Goal: Communication & Community: Connect with others

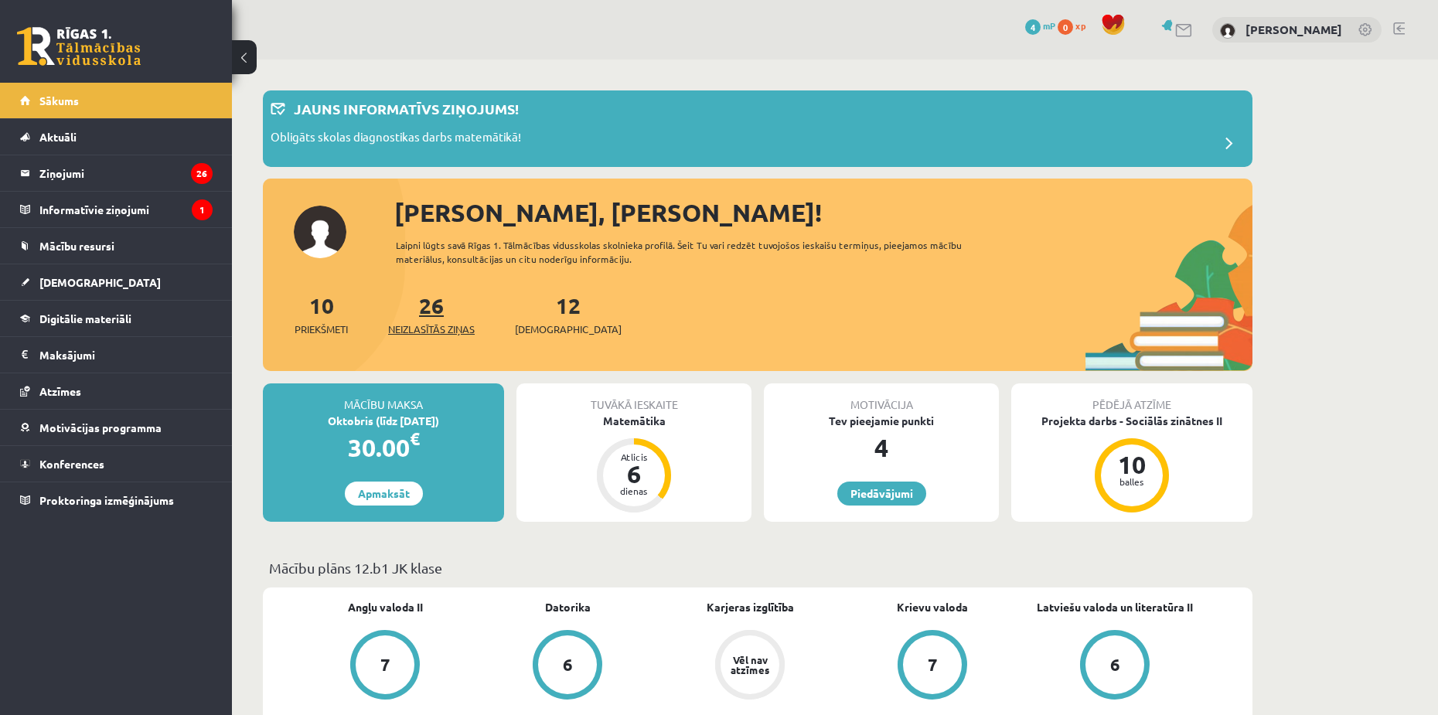
click at [446, 312] on link "26 Neizlasītās ziņas" at bounding box center [431, 315] width 87 height 46
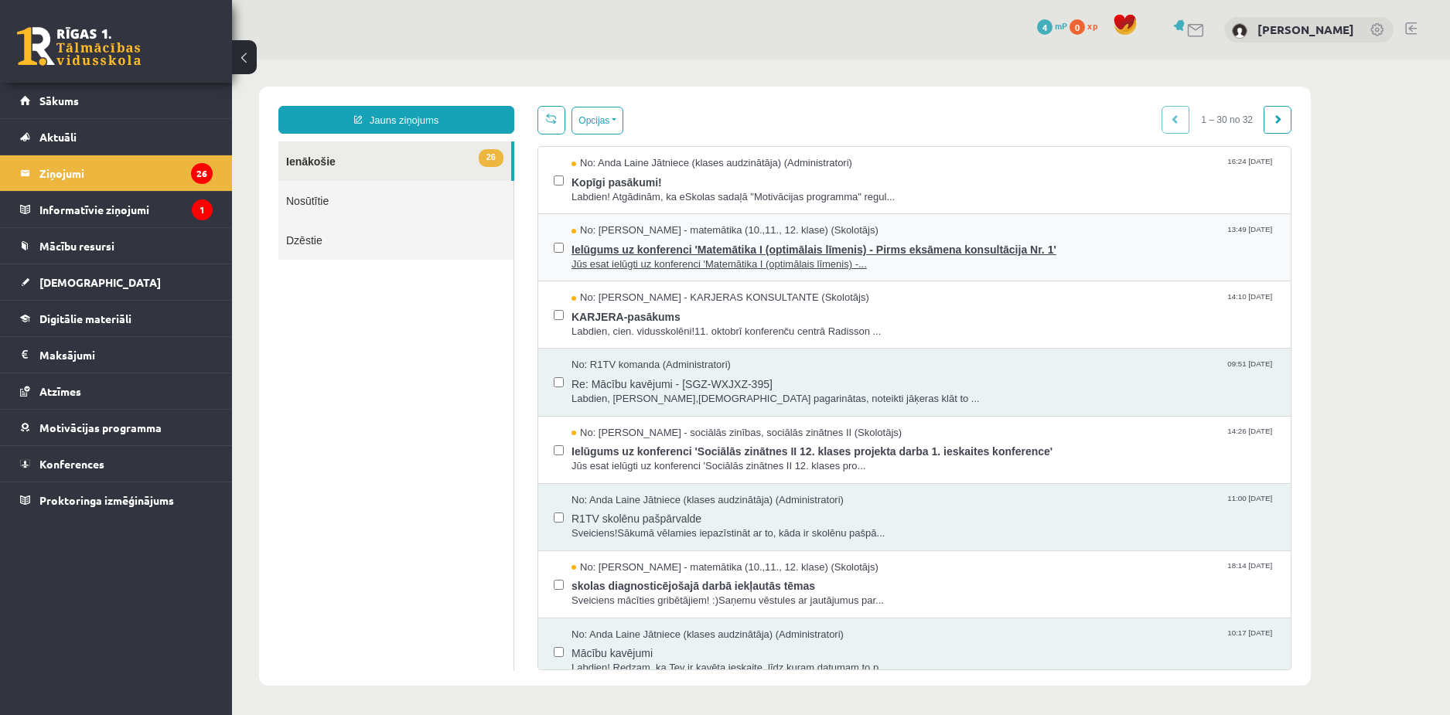
click at [677, 269] on span "Jūs esat ielūgti uz konferenci 'Matemātika I (optimālais līmenis) -..." at bounding box center [923, 265] width 704 height 15
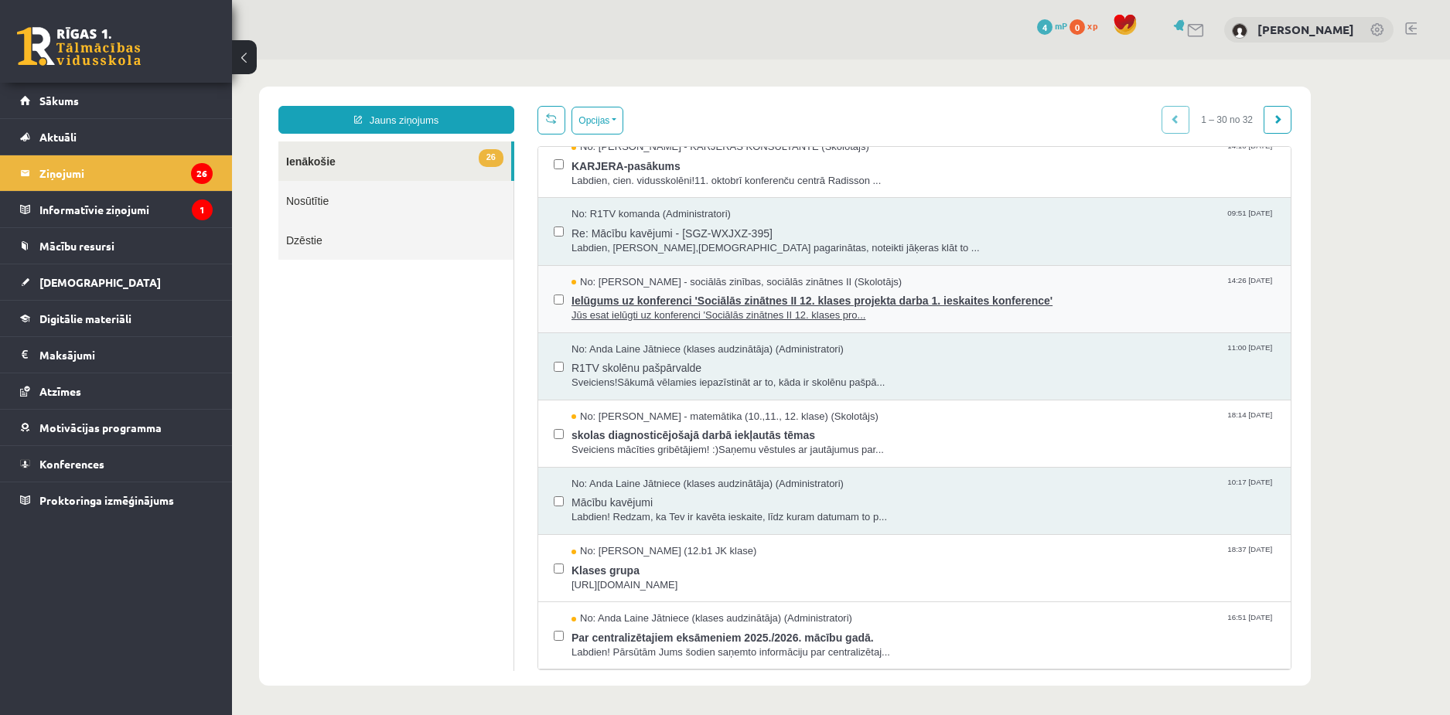
scroll to position [155, 0]
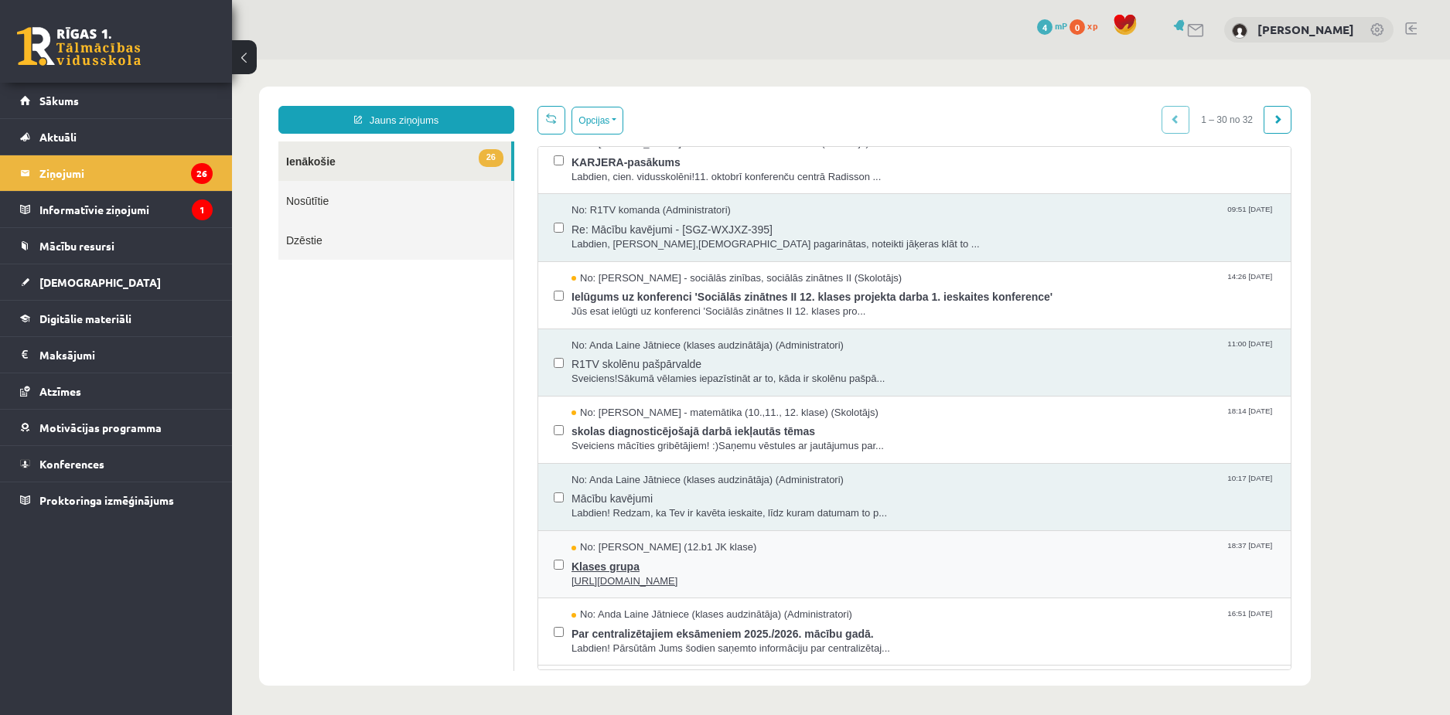
click at [674, 575] on span "[URL][DOMAIN_NAME]" at bounding box center [923, 582] width 704 height 15
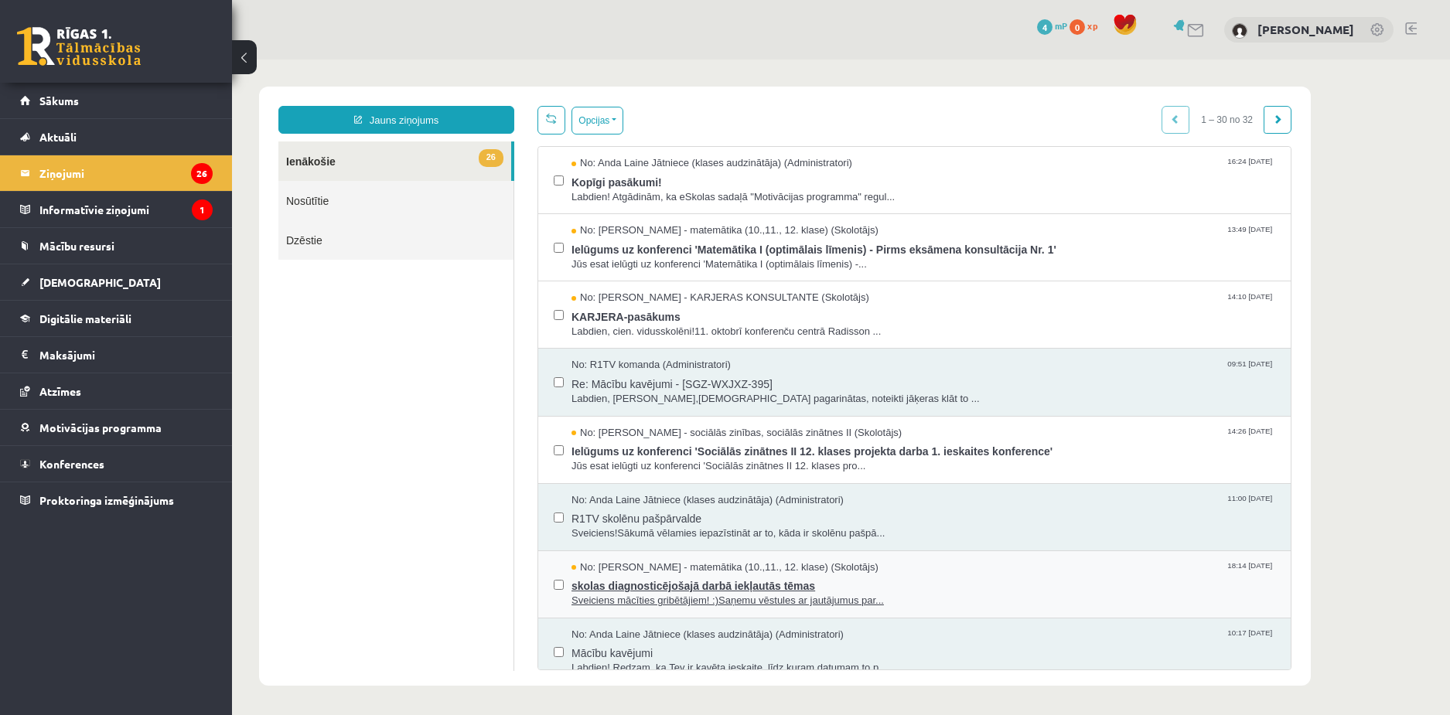
scroll to position [0, 0]
click at [627, 537] on span "Sveiciens!Sākumā vēlamies iepazīstināt ar to, kāda ir skolēnu pašpā..." at bounding box center [923, 534] width 704 height 15
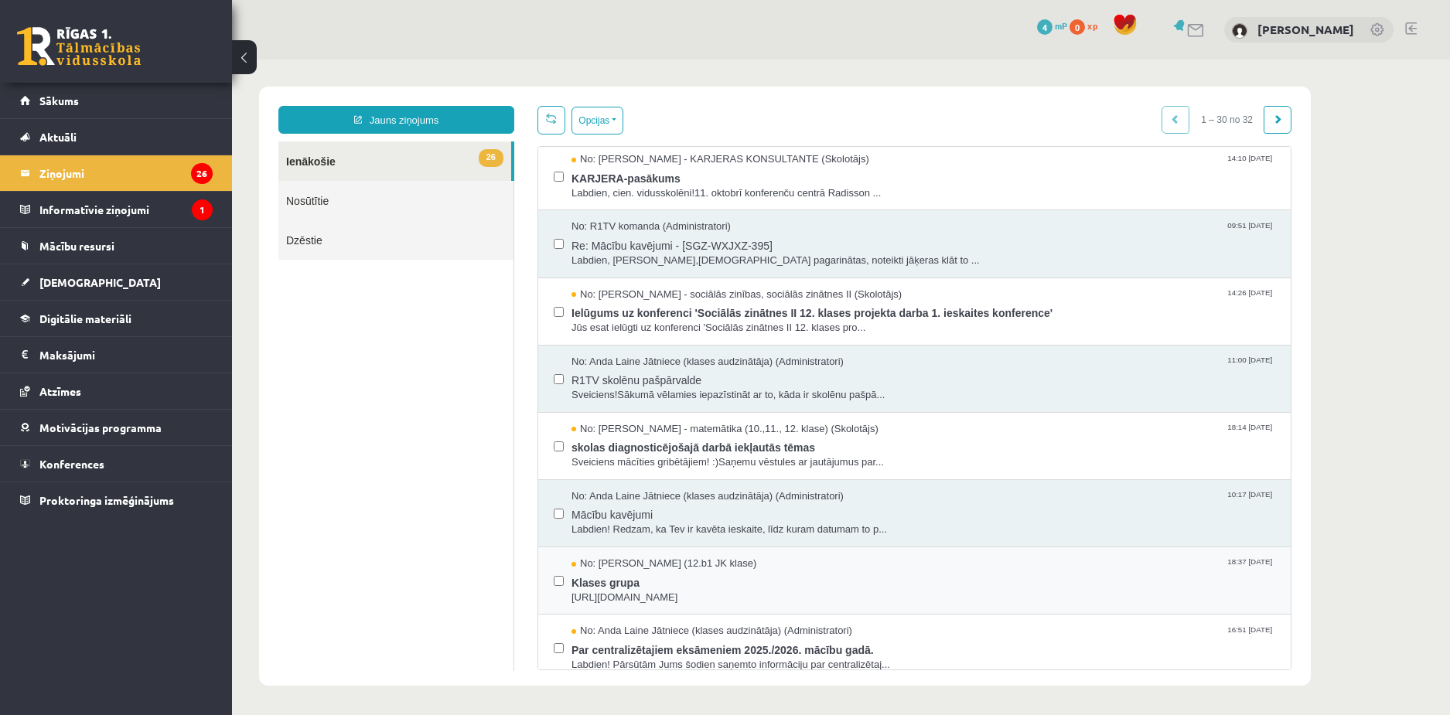
scroll to position [155, 0]
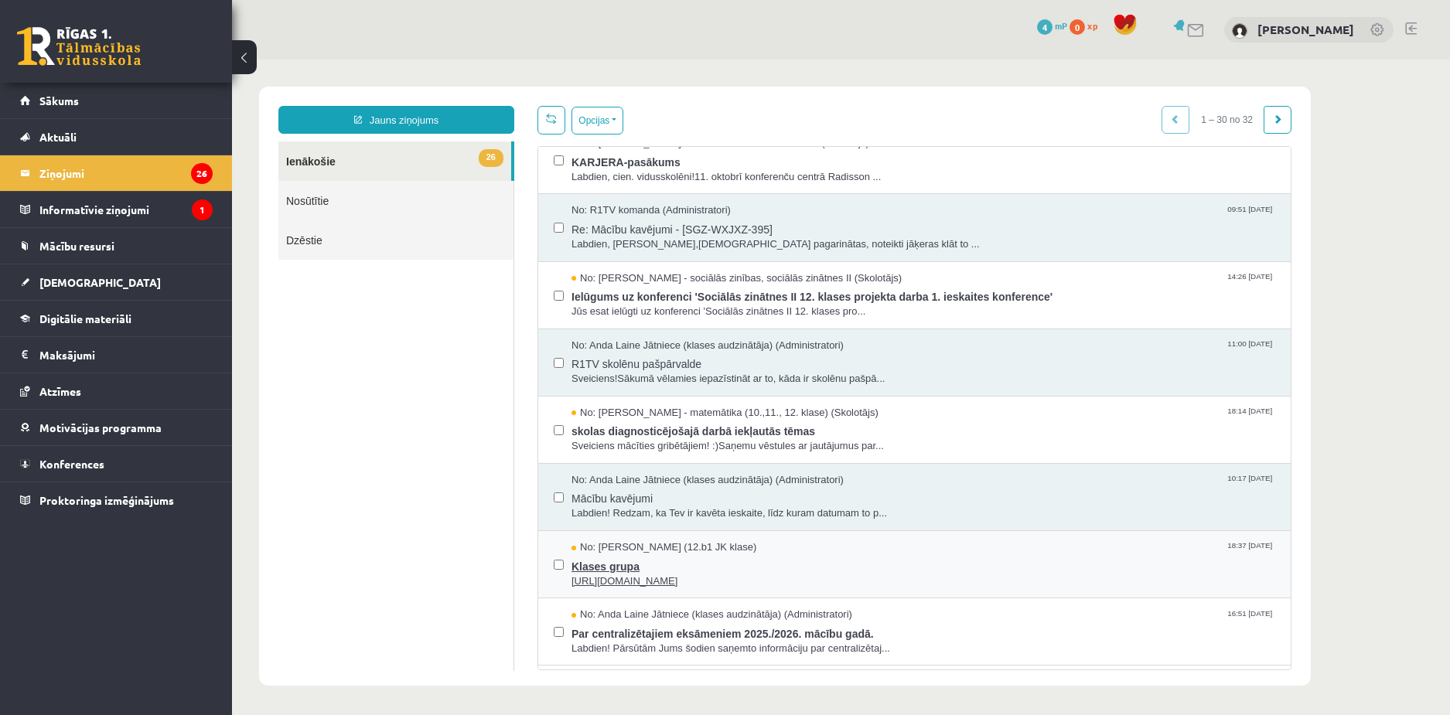
click at [679, 551] on span "No: [PERSON_NAME] (12.b1 JK klase)" at bounding box center [663, 548] width 185 height 15
click at [649, 569] on span "Klases grupa" at bounding box center [923, 564] width 704 height 19
click at [647, 548] on span "No: [PERSON_NAME] (12.b1 JK klase)" at bounding box center [663, 548] width 185 height 15
click at [620, 584] on span "[URL][DOMAIN_NAME]" at bounding box center [923, 582] width 704 height 15
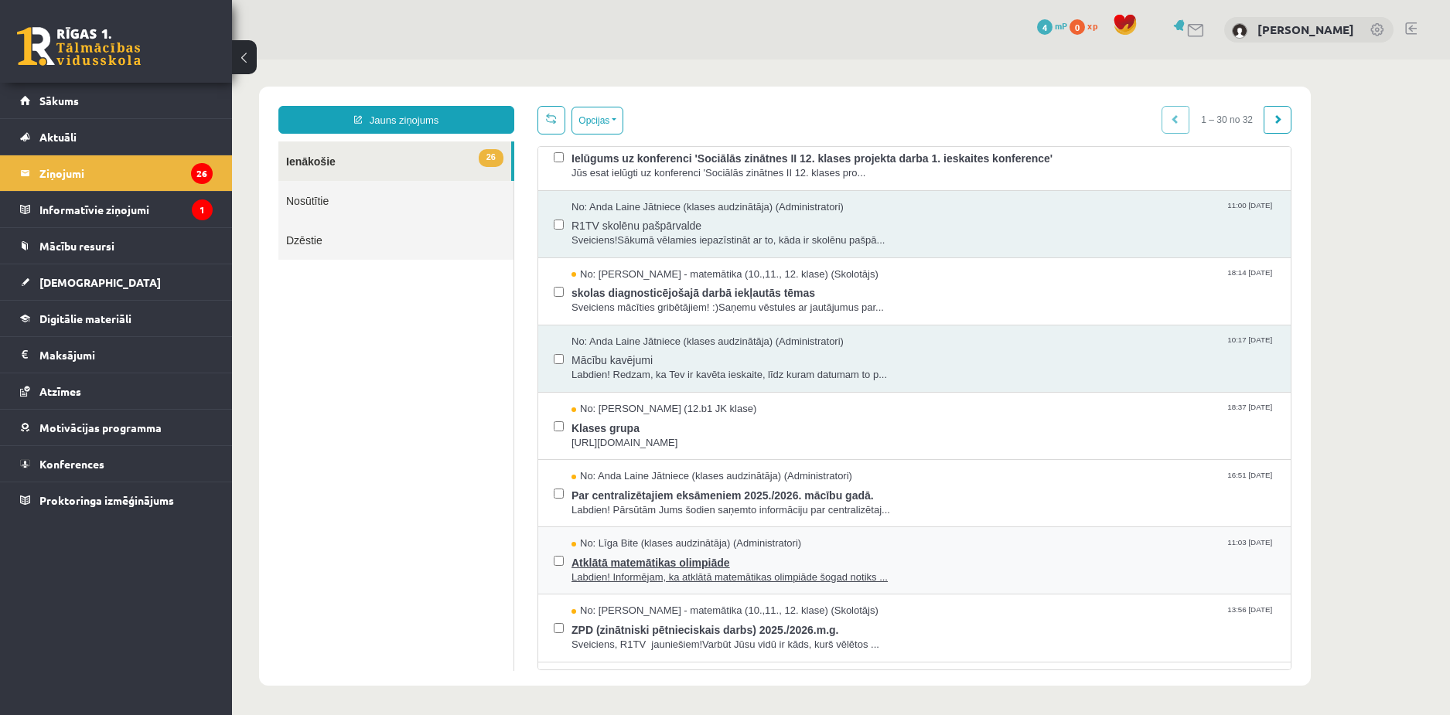
scroll to position [309, 0]
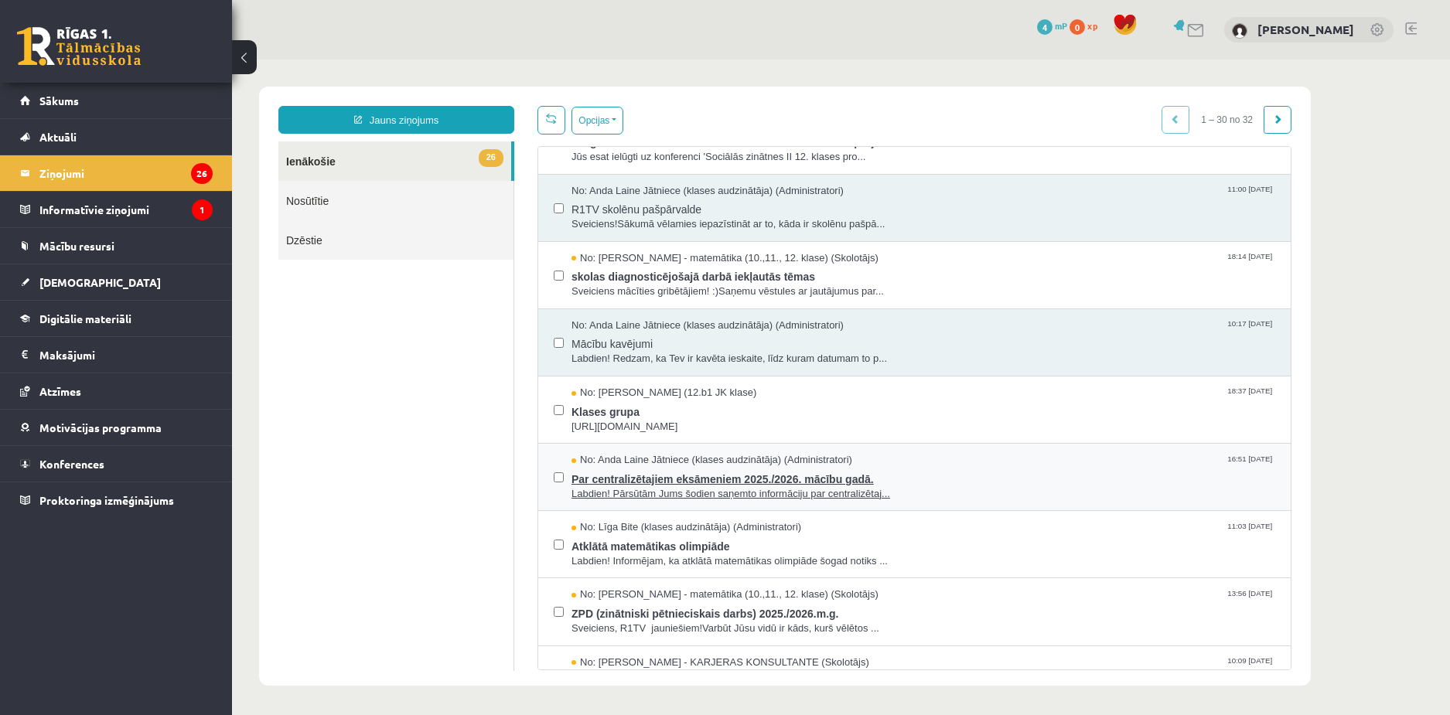
click at [606, 457] on span "No: Anda Laine Jātniece (klases audzinātāja) (Administratori)" at bounding box center [711, 460] width 281 height 15
click at [104, 100] on link "Sākums" at bounding box center [116, 101] width 193 height 36
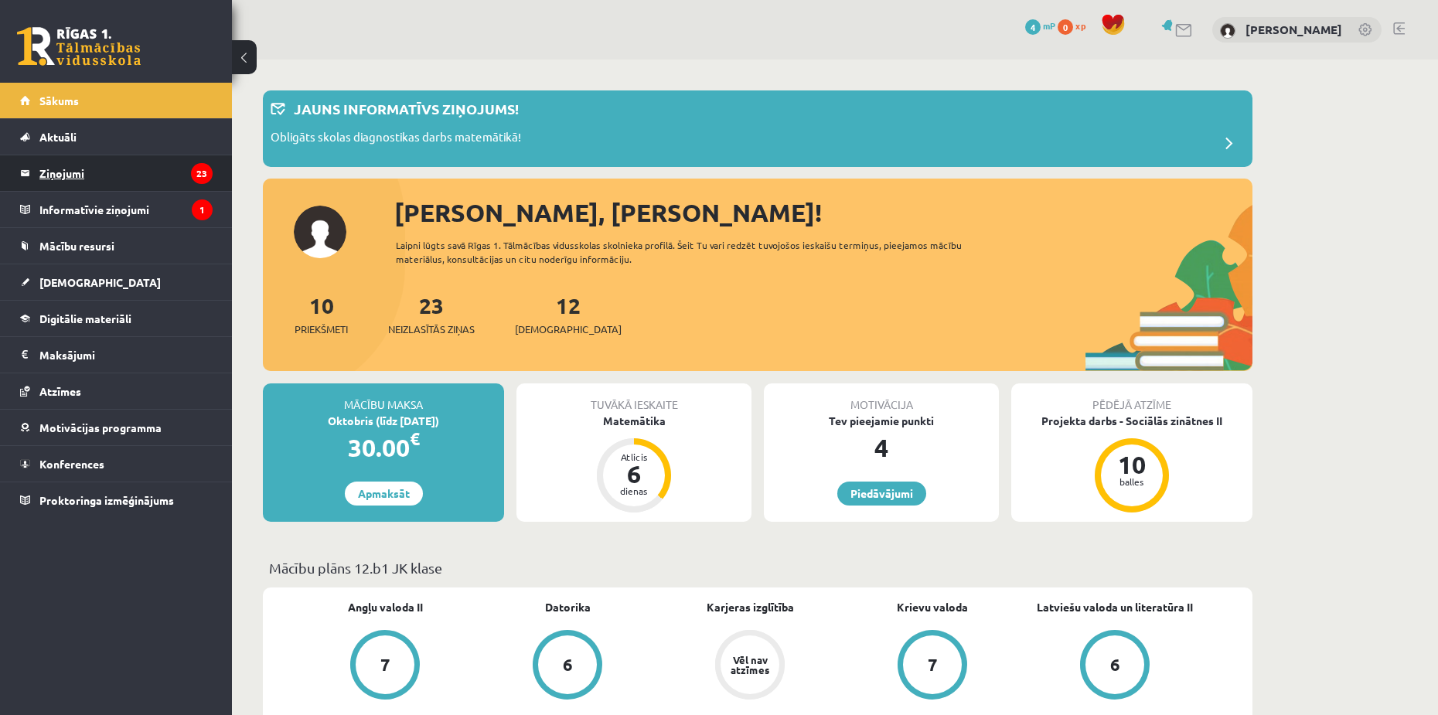
click at [121, 169] on legend "Ziņojumi 23" at bounding box center [125, 173] width 173 height 36
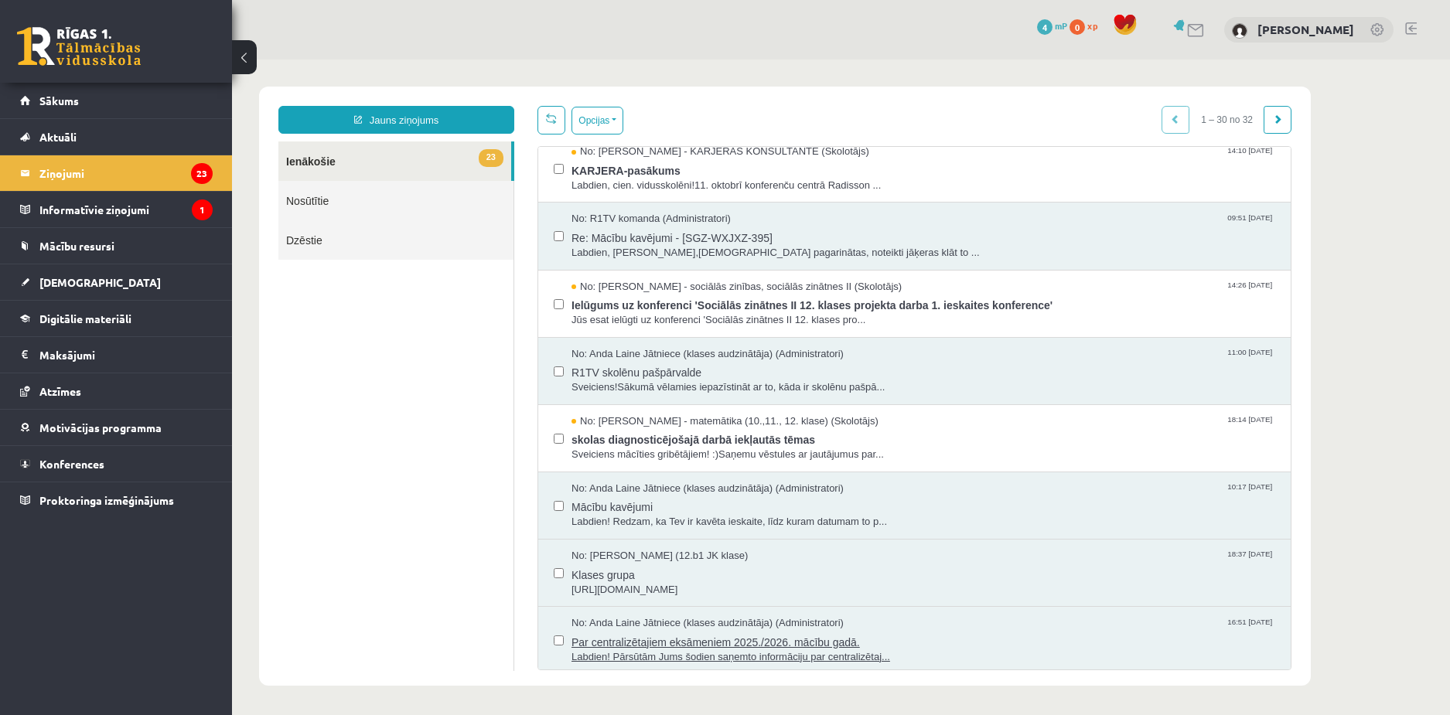
scroll to position [155, 0]
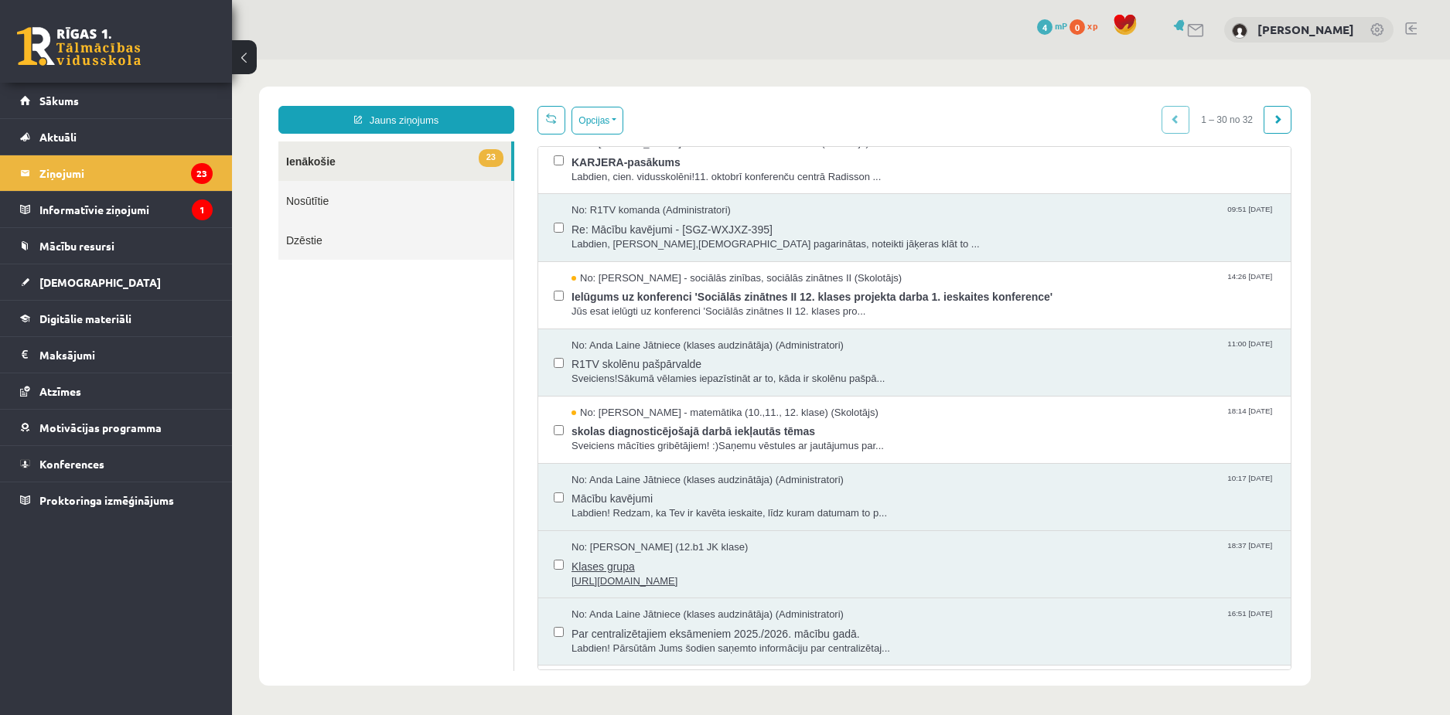
click at [676, 567] on span "Klases grupa" at bounding box center [923, 564] width 704 height 19
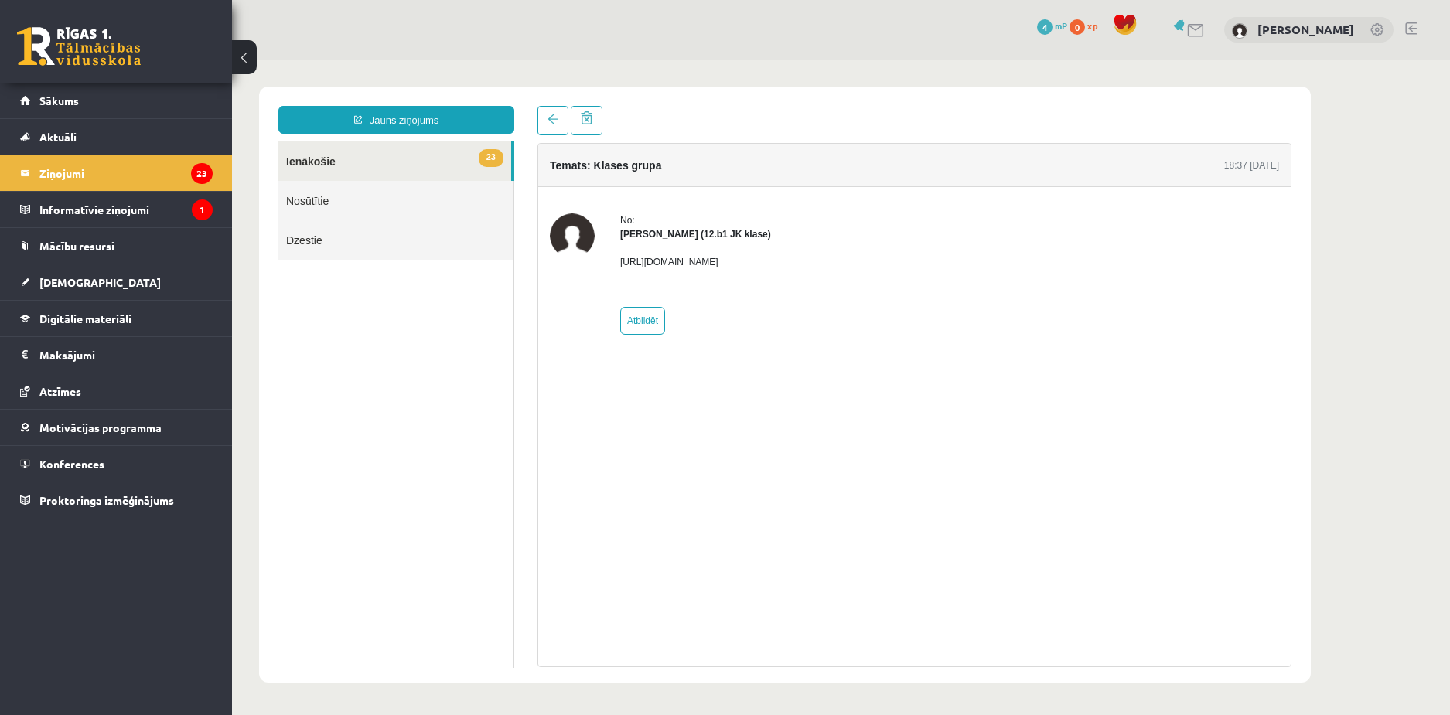
scroll to position [0, 0]
drag, startPoint x: 620, startPoint y: 262, endPoint x: 865, endPoint y: 271, distance: 245.3
click at [865, 271] on div "No: [PERSON_NAME] (12.b1 JK klase) [URL][DOMAIN_NAME] Atbildēt" at bounding box center [914, 273] width 729 height 121
copy p "[URL][DOMAIN_NAME]"
click at [103, 110] on link "Sākums" at bounding box center [116, 101] width 193 height 36
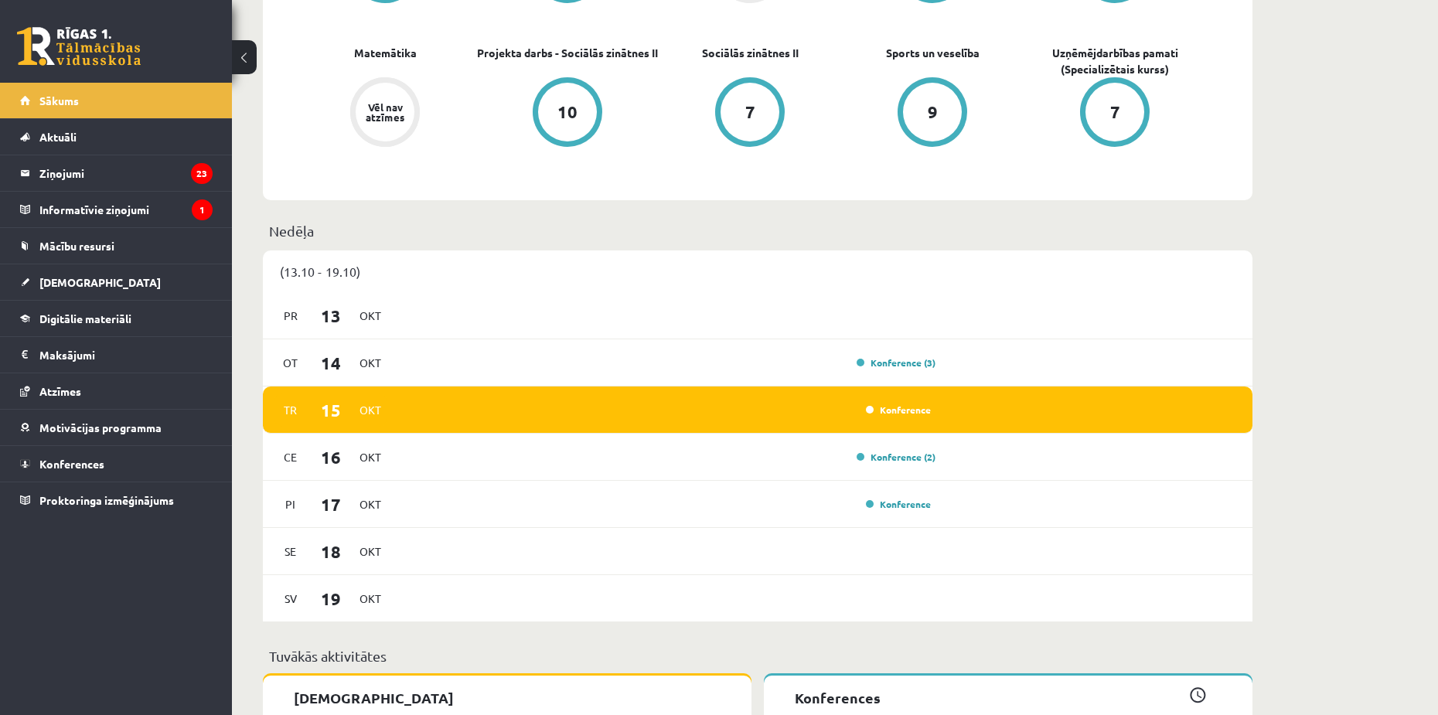
scroll to position [696, 0]
